Goal: Use online tool/utility: Use online tool/utility

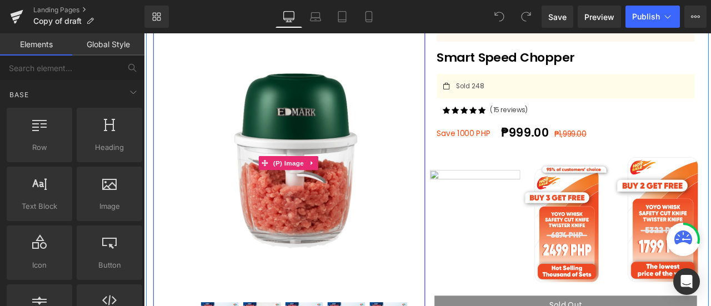
scroll to position [110, 0]
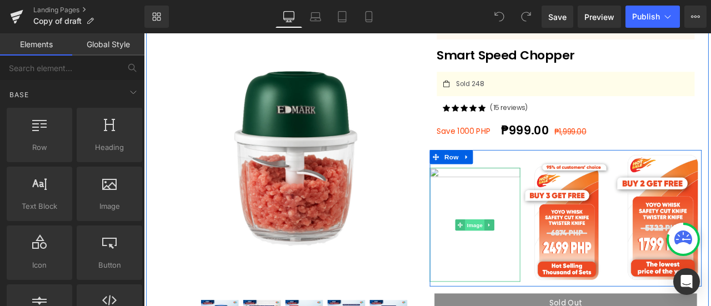
click at [533, 257] on span "Image" at bounding box center [535, 260] width 23 height 13
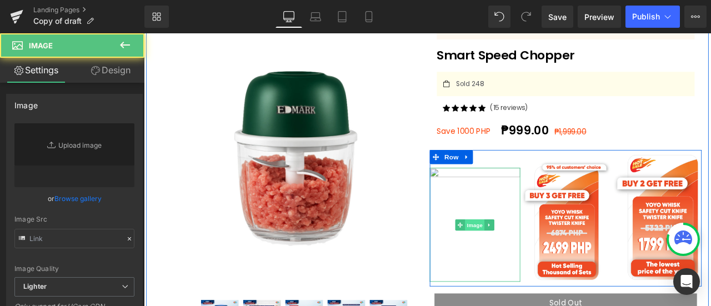
type input "[URL][DOMAIN_NAME]"
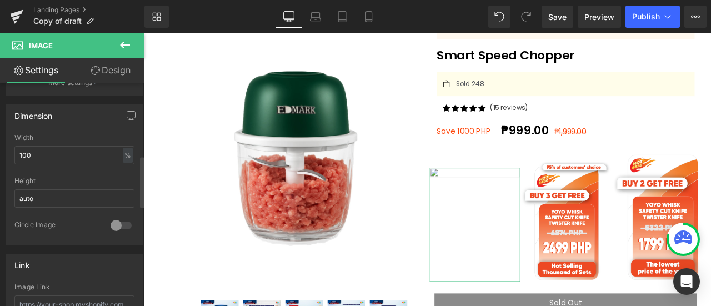
scroll to position [317, 0]
click at [42, 197] on input "auto" at bounding box center [74, 197] width 120 height 18
type input "1"
type input "-"
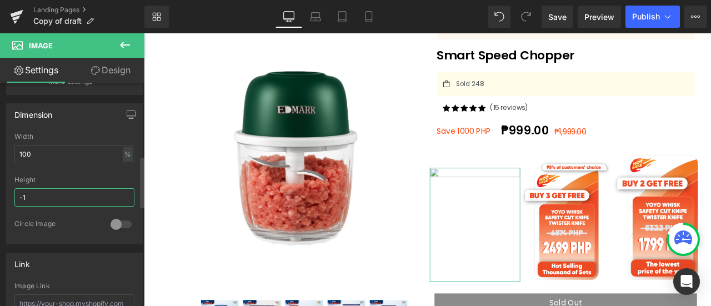
type input "-"
type input "250"
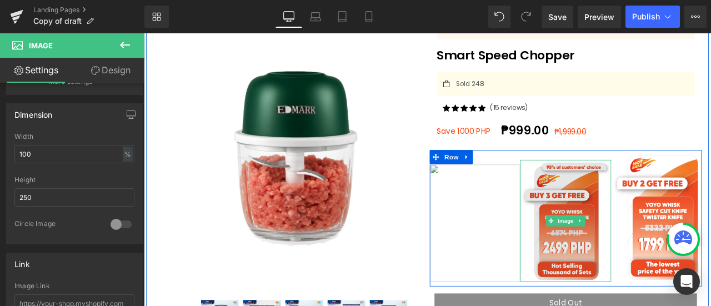
click at [612, 206] on img at bounding box center [643, 255] width 107 height 144
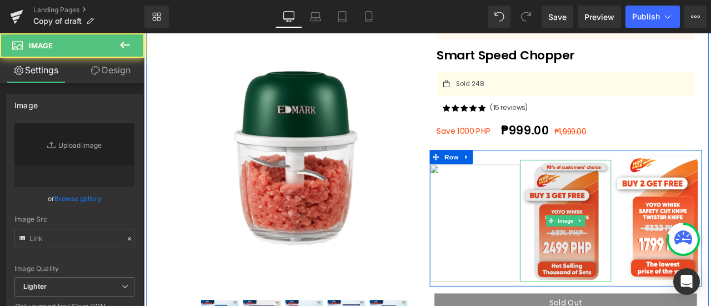
type input "[URL][DOMAIN_NAME]"
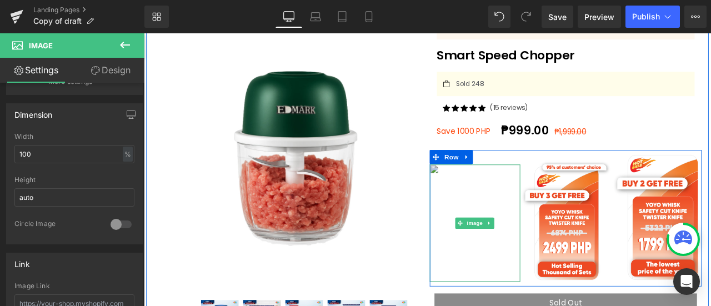
click at [554, 236] on img at bounding box center [536, 258] width 107 height 139
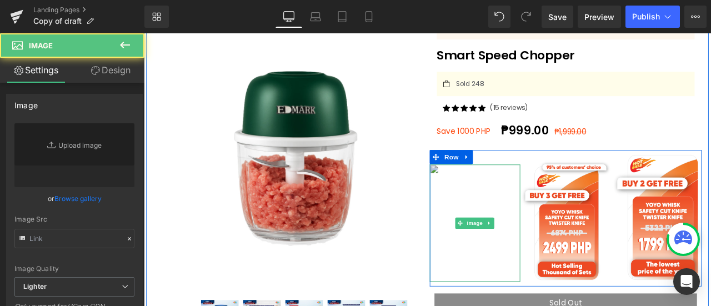
type input "[URL][DOMAIN_NAME]"
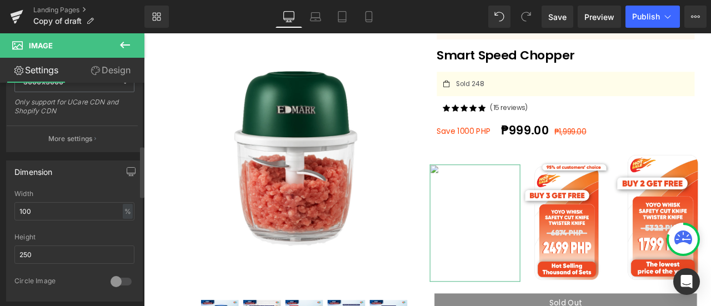
scroll to position [273, 0]
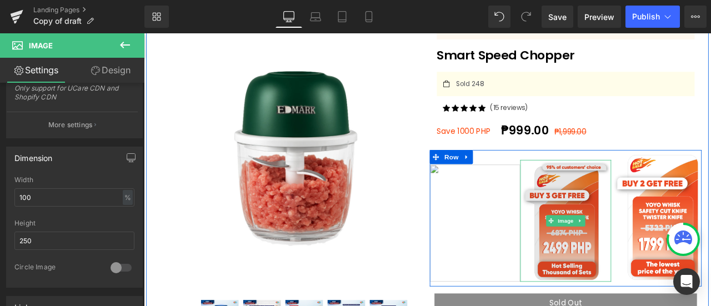
click at [632, 231] on img at bounding box center [643, 255] width 107 height 144
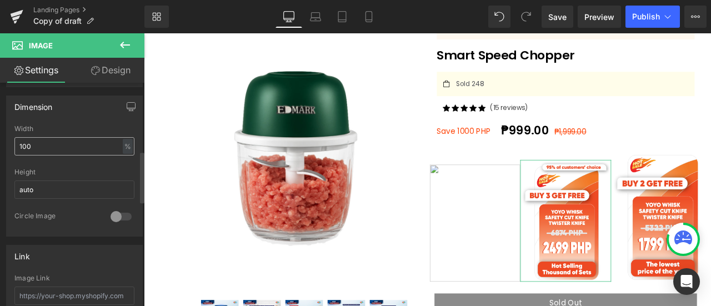
scroll to position [340, 0]
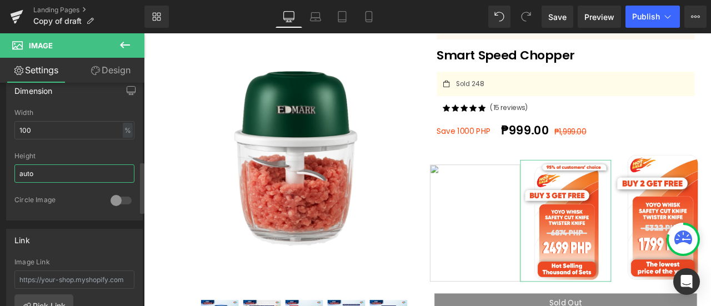
click at [59, 172] on input "auto" at bounding box center [74, 173] width 120 height 18
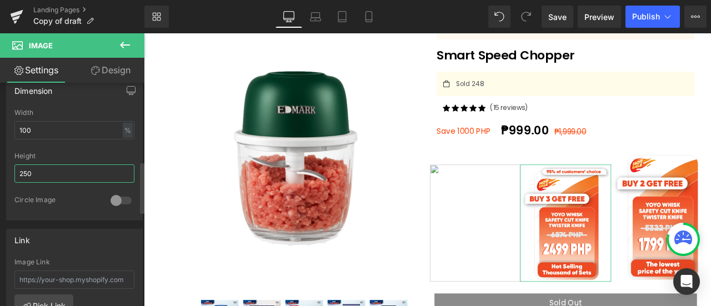
click at [63, 168] on input "250" at bounding box center [74, 173] width 120 height 18
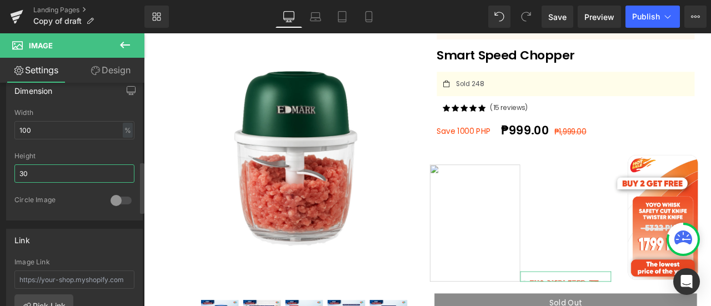
type input "300"
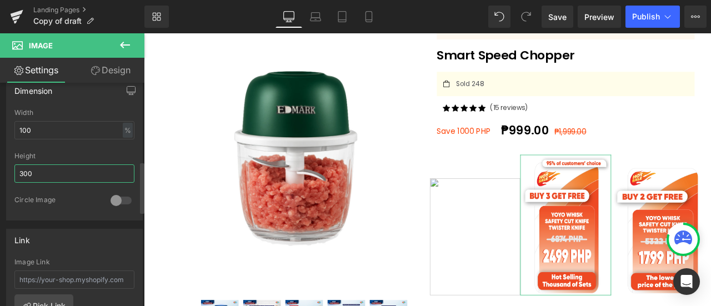
click at [63, 168] on input "300" at bounding box center [74, 173] width 120 height 18
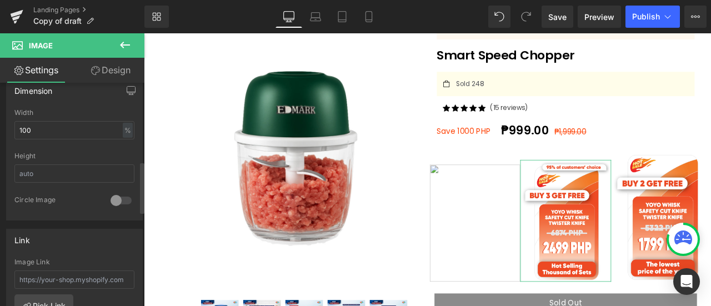
click at [86, 145] on div at bounding box center [74, 148] width 120 height 7
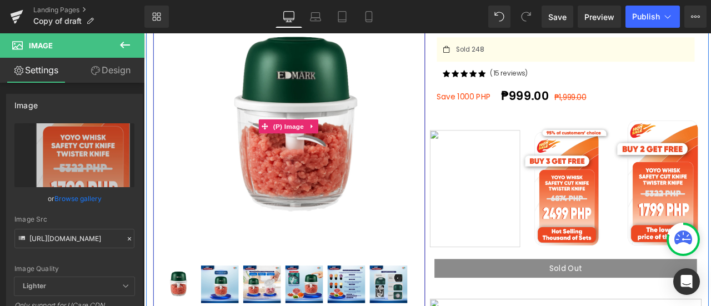
scroll to position [150, 0]
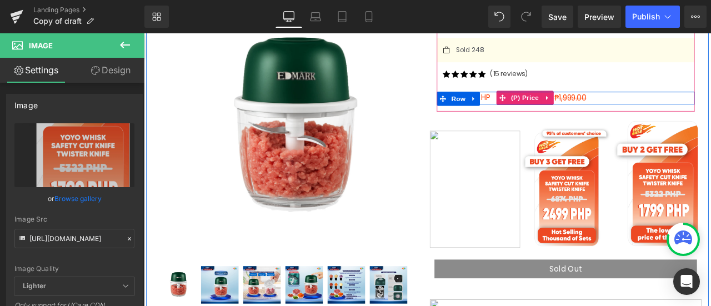
click at [710, 104] on div "₱999.00 ₱1,999.00" at bounding box center [682, 110] width 229 height 15
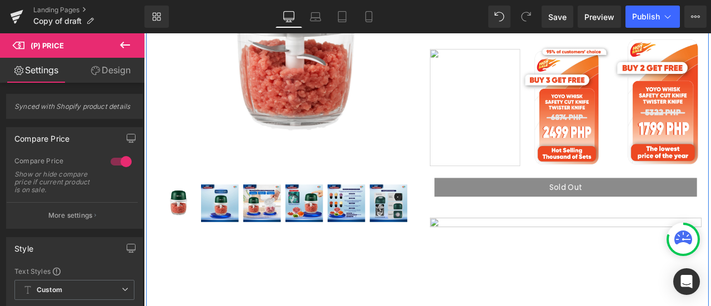
scroll to position [259, 0]
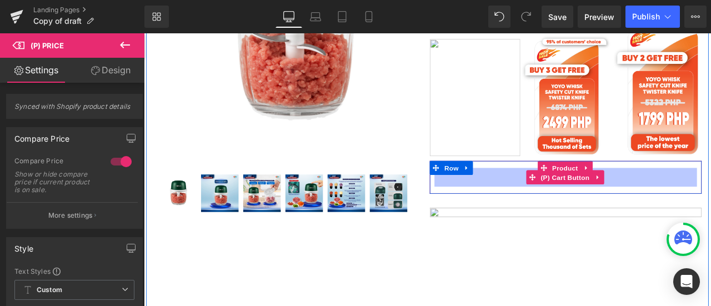
click at [644, 205] on span "(P) Cart Button" at bounding box center [643, 204] width 63 height 17
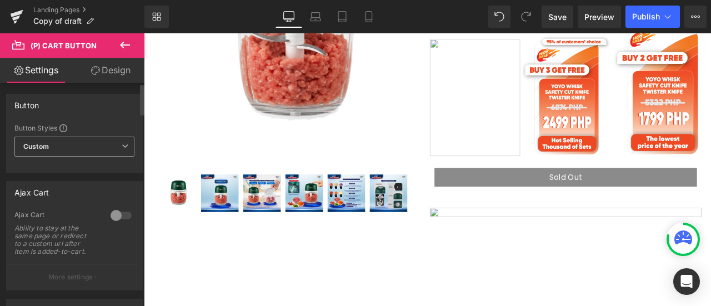
click at [85, 139] on span "Custom" at bounding box center [74, 147] width 120 height 20
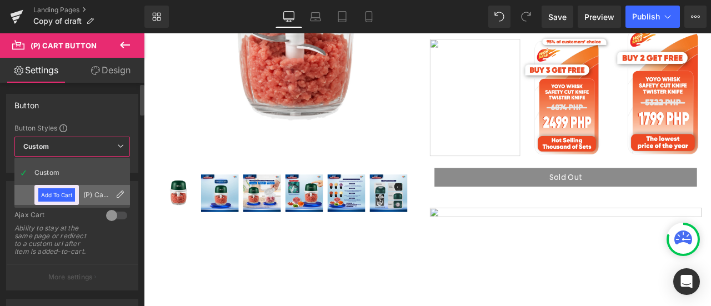
click at [118, 196] on icon at bounding box center [120, 194] width 9 height 9
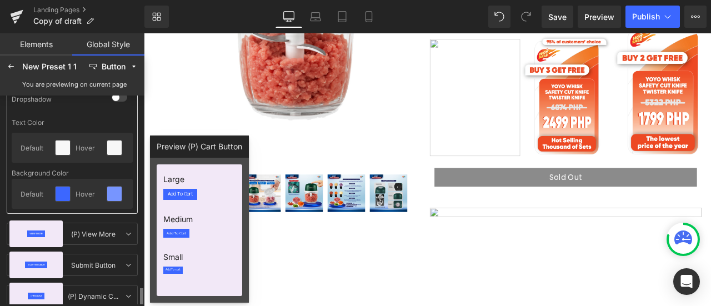
scroll to position [325, 0]
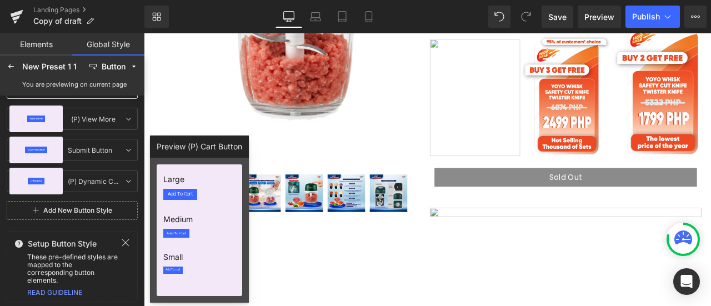
click at [590, 202] on button "Sold Out" at bounding box center [643, 204] width 311 height 22
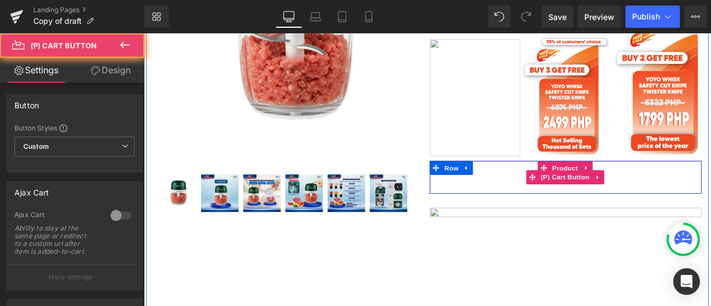
click at [590, 202] on button "Sold Out" at bounding box center [643, 204] width 311 height 22
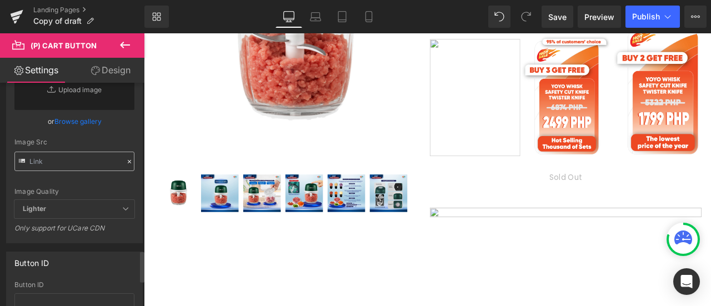
scroll to position [1199, 0]
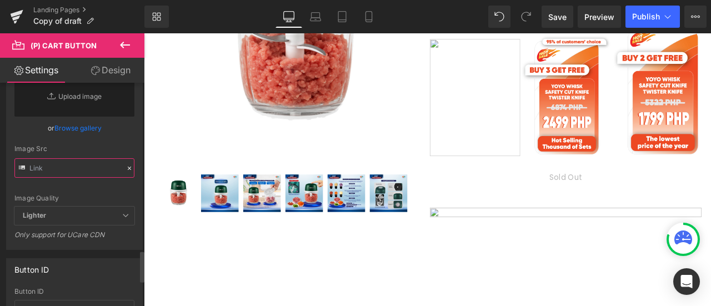
click at [80, 158] on input "text" at bounding box center [74, 167] width 120 height 19
click at [80, 178] on div "Image Quality Lighter Lightest Lighter Lighter Lightest Only support for UCare …" at bounding box center [74, 134] width 120 height 146
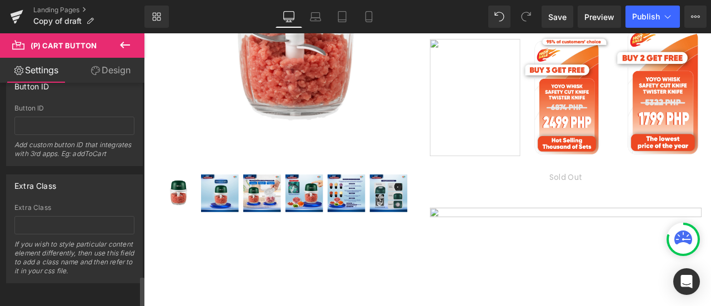
scroll to position [1386, 0]
click at [131, 49] on icon at bounding box center [124, 44] width 13 height 13
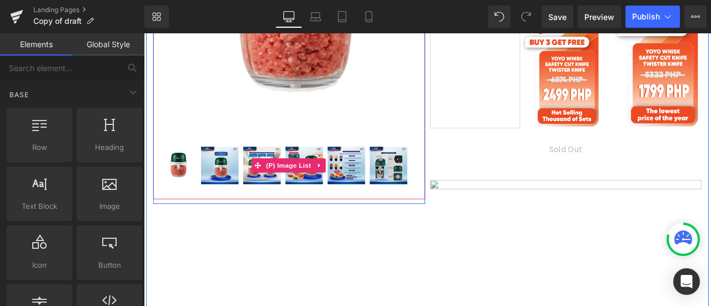
scroll to position [374, 0]
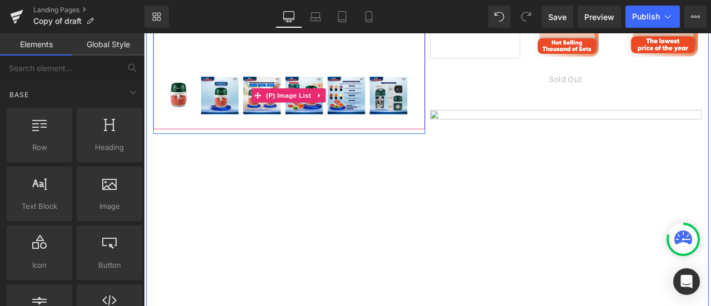
click at [176, 101] on img at bounding box center [184, 107] width 44 height 44
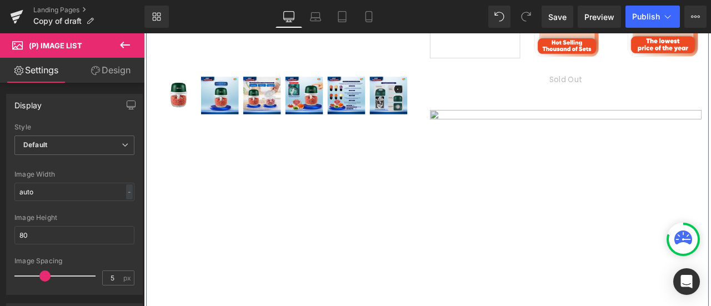
drag, startPoint x: 452, startPoint y: 179, endPoint x: 613, endPoint y: 141, distance: 165.2
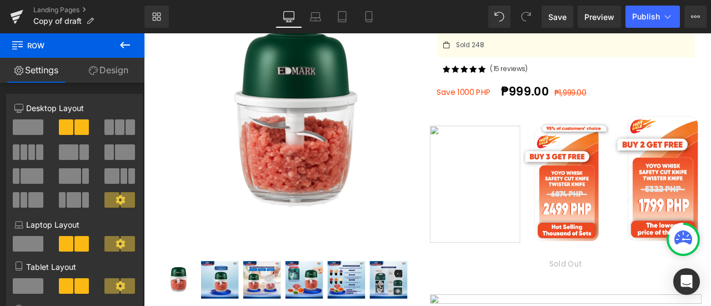
scroll to position [140, 0]
